Goal: Task Accomplishment & Management: Manage account settings

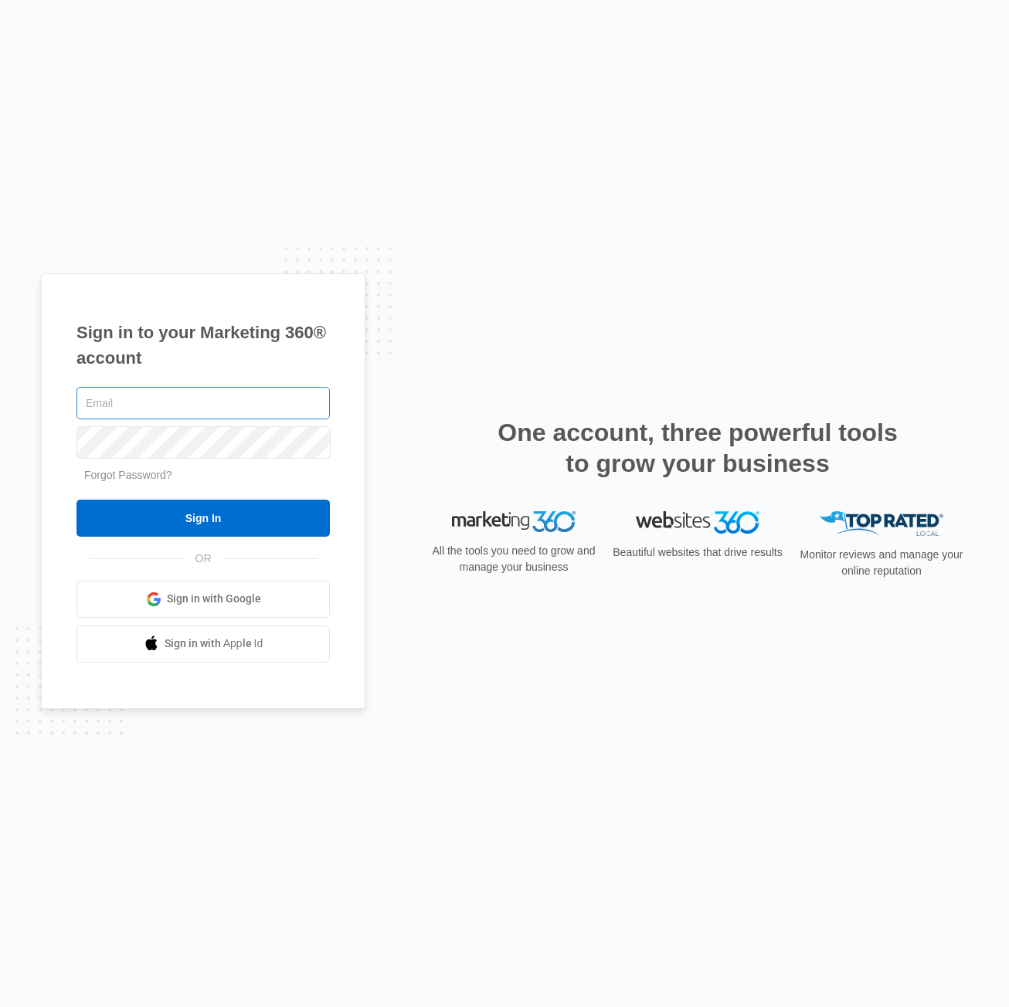
click at [223, 416] on input "text" at bounding box center [202, 403] width 253 height 32
type input "angel.velasquez@southridgesanjose.com"
click at [295, 405] on input "angel.velasquez@southridgesanjose.com" at bounding box center [202, 403] width 253 height 32
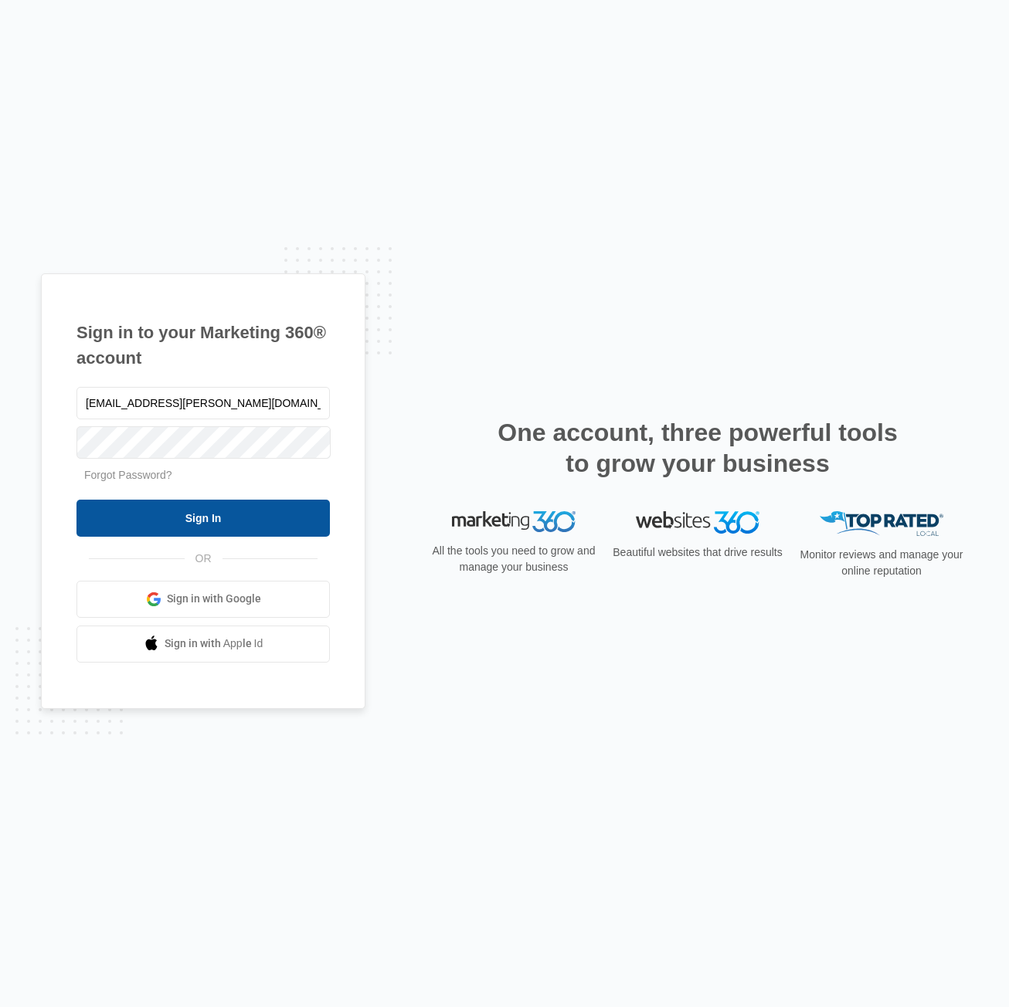
click at [217, 526] on input "Sign In" at bounding box center [202, 518] width 253 height 37
